Goal: Transaction & Acquisition: Purchase product/service

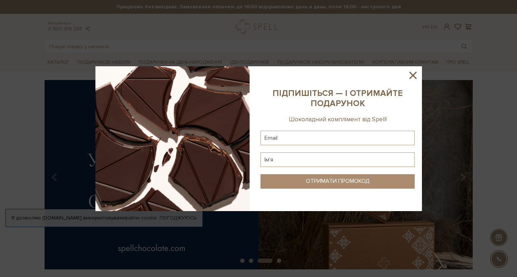
click at [202, 102] on img at bounding box center [172, 138] width 154 height 145
click at [410, 73] on icon at bounding box center [412, 75] width 7 height 7
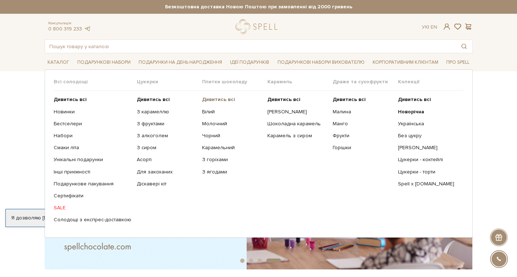
click at [218, 99] on b "Дивитись всі" at bounding box center [218, 99] width 33 height 6
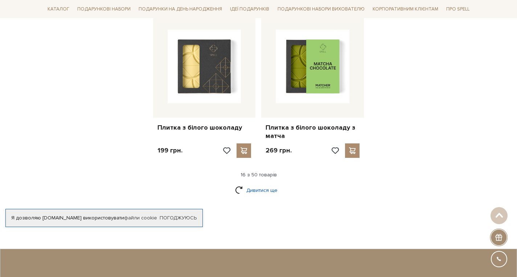
scroll to position [943, 0]
click at [265, 184] on link "Дивитися ще" at bounding box center [258, 190] width 47 height 13
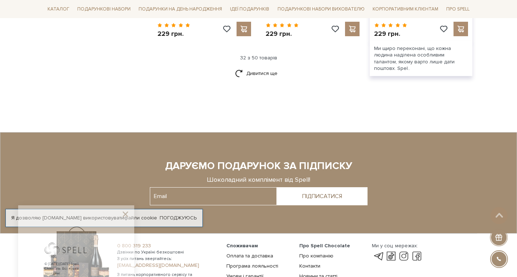
scroll to position [1849, 0]
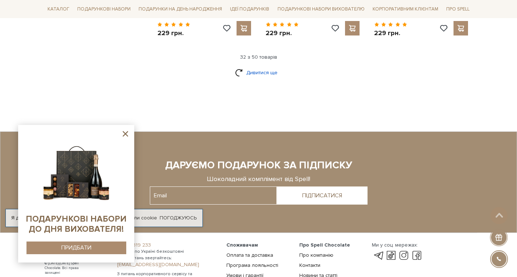
click at [260, 68] on link "Дивитися ще" at bounding box center [258, 72] width 47 height 13
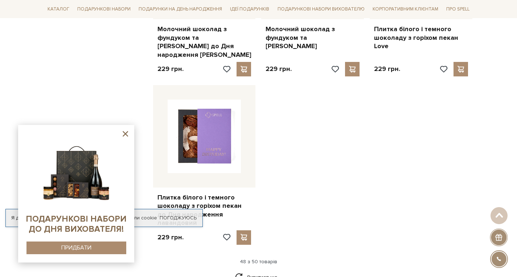
scroll to position [2719, 0]
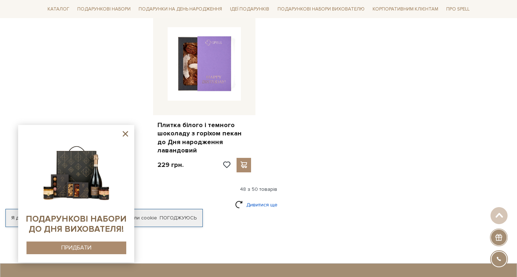
click at [265, 199] on link "Дивитися ще" at bounding box center [258, 205] width 47 height 13
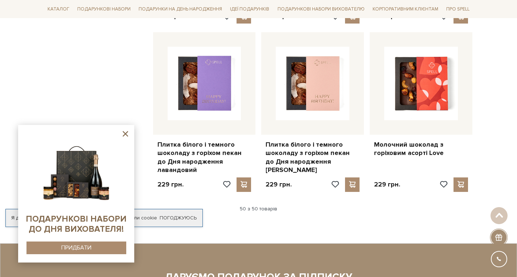
scroll to position [2683, 0]
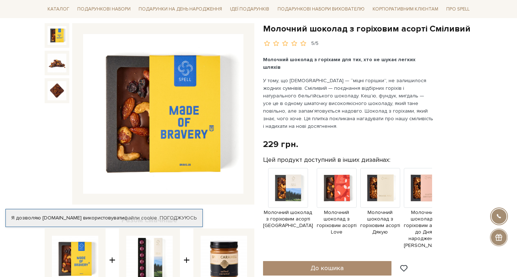
scroll to position [36, 0]
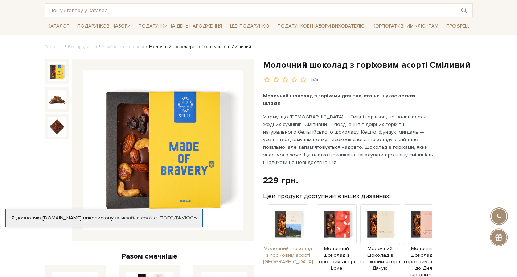
click at [279, 208] on img at bounding box center [288, 224] width 40 height 40
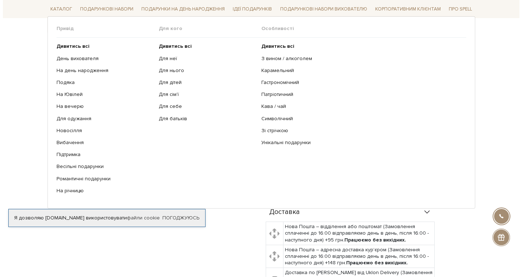
scroll to position [181, 0]
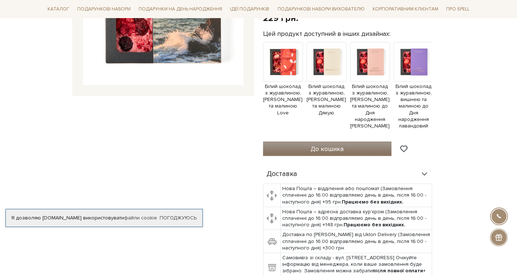
click at [342, 145] on span "До кошика" at bounding box center [326, 149] width 33 height 8
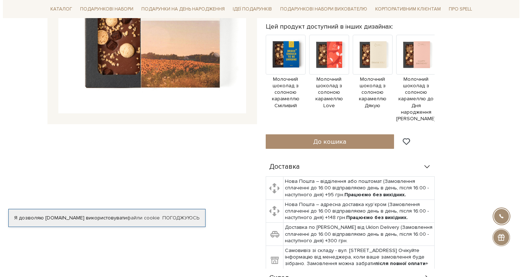
scroll to position [181, 0]
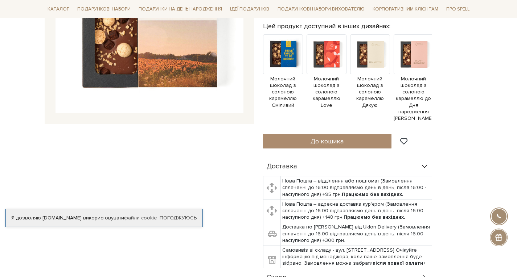
click at [324, 138] on span "До кошика" at bounding box center [326, 141] width 33 height 8
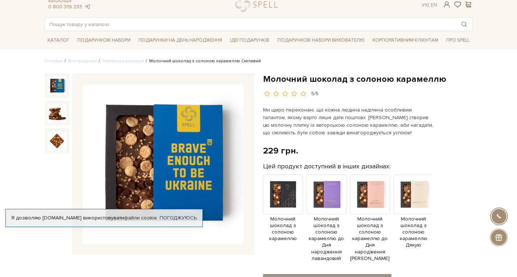
scroll to position [36, 0]
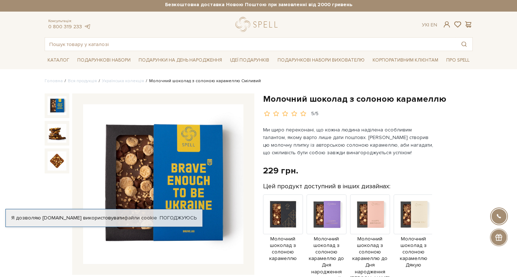
scroll to position [0, 0]
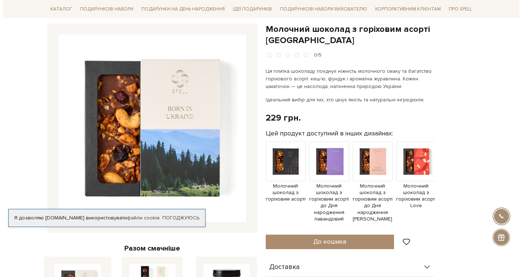
scroll to position [73, 0]
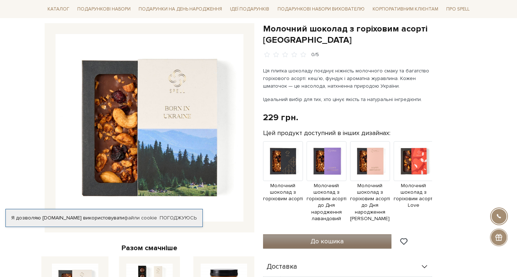
click at [327, 237] on span "До кошика" at bounding box center [326, 241] width 33 height 8
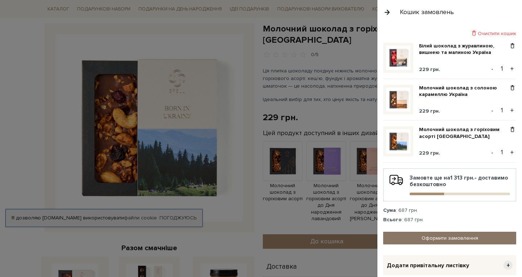
click at [459, 238] on link "Оформити замовлення" at bounding box center [449, 238] width 133 height 13
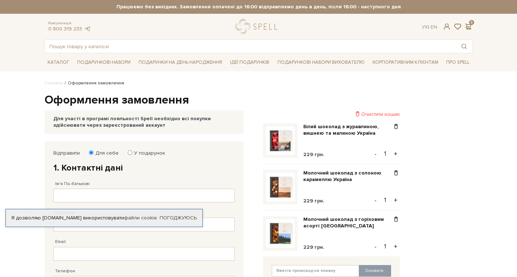
click at [491, 65] on div "Каталог Всі солодощі Дивитись всі" at bounding box center [258, 62] width 517 height 18
click at [437, 96] on h1 "Оформлення замовлення" at bounding box center [259, 100] width 428 height 15
